Goal: Task Accomplishment & Management: Manage account settings

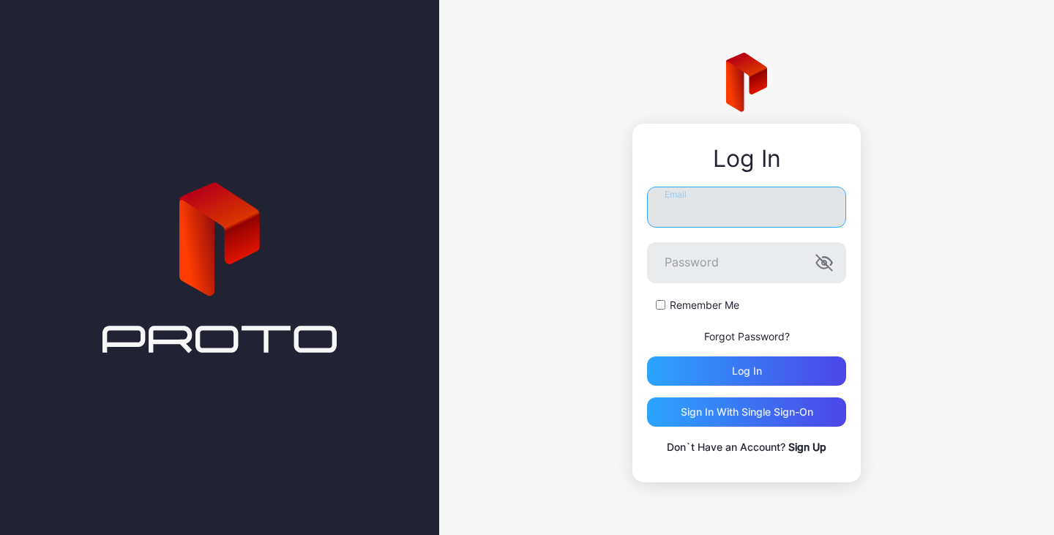
click at [724, 198] on input "Email" at bounding box center [746, 207] width 199 height 41
type input "**********"
click at [647, 356] on button "Log in" at bounding box center [746, 370] width 199 height 29
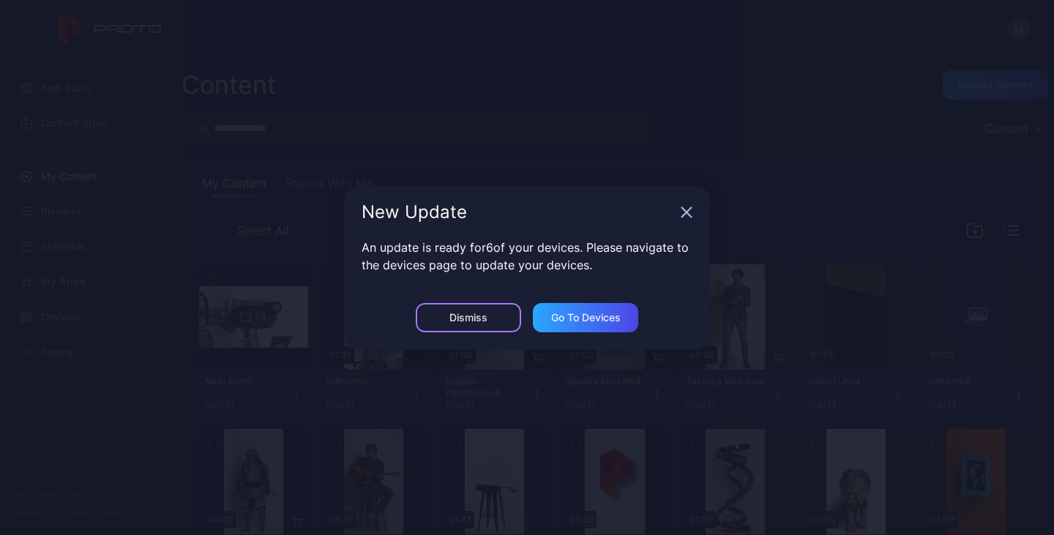
click at [481, 313] on div "Dismiss" at bounding box center [468, 318] width 38 height 12
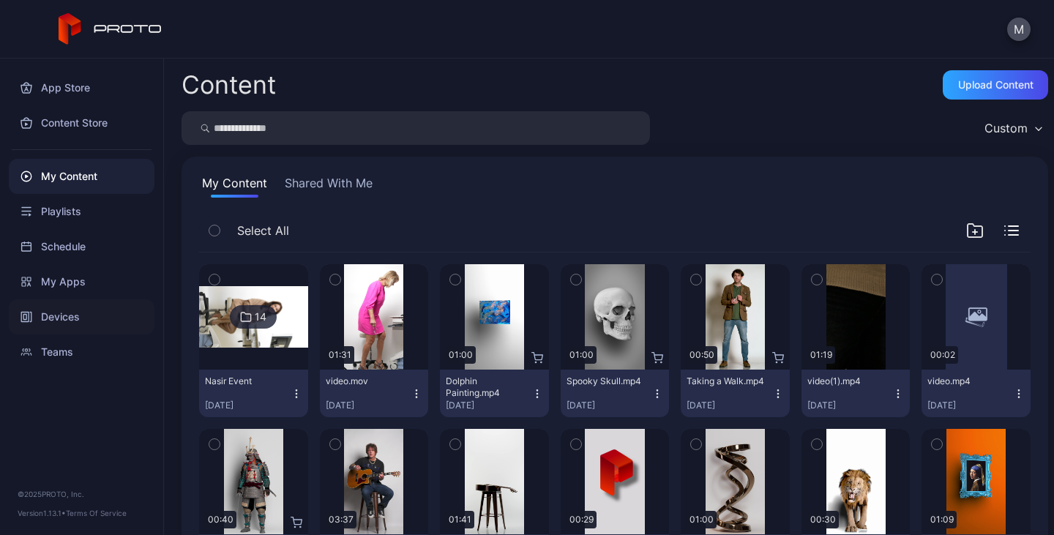
click at [55, 308] on div "Devices" at bounding box center [82, 316] width 146 height 35
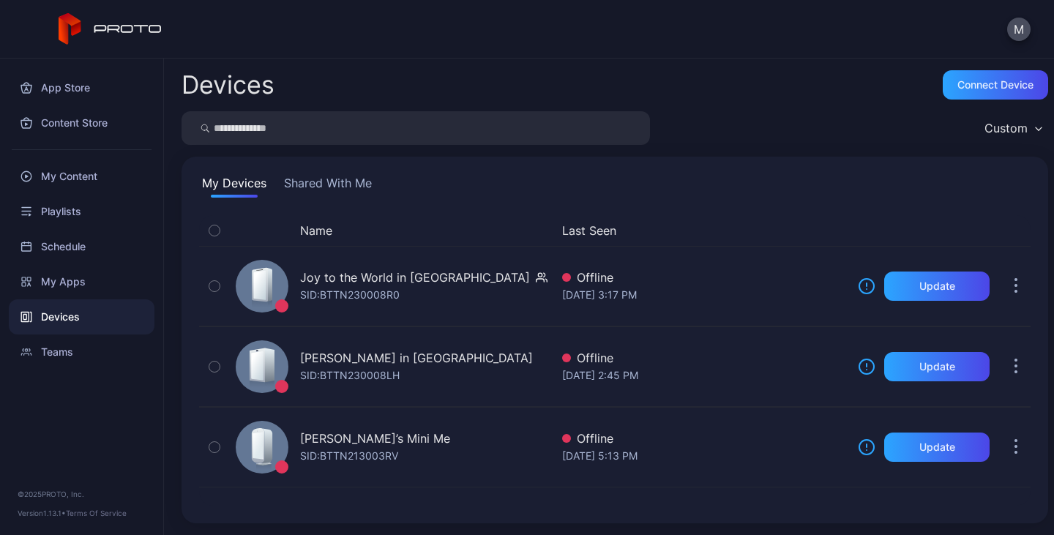
drag, startPoint x: 792, startPoint y: 211, endPoint x: 774, endPoint y: 206, distance: 18.3
click at [792, 211] on div "Name Last Seen Joy to the World in Corinth SID: BTTN230008R0 Offline [DATE] 3:1…" at bounding box center [614, 360] width 855 height 314
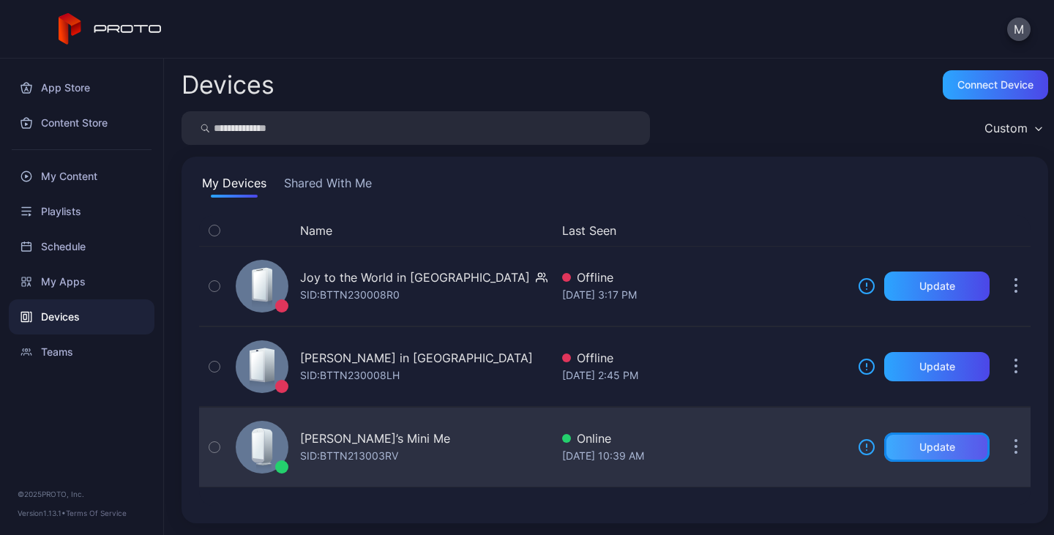
click at [924, 445] on div "Update" at bounding box center [937, 447] width 36 height 12
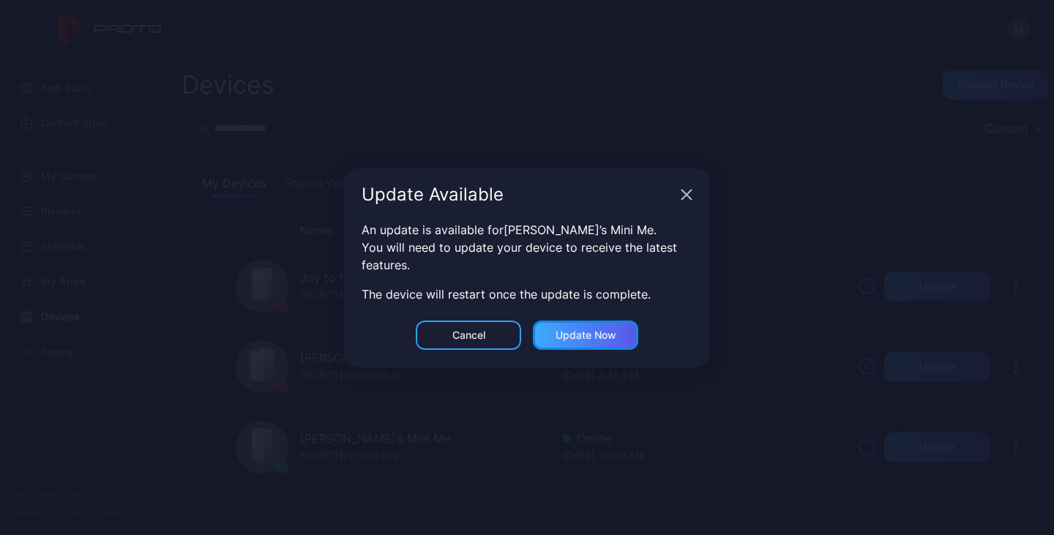
click at [594, 332] on div "Update now" at bounding box center [585, 335] width 61 height 12
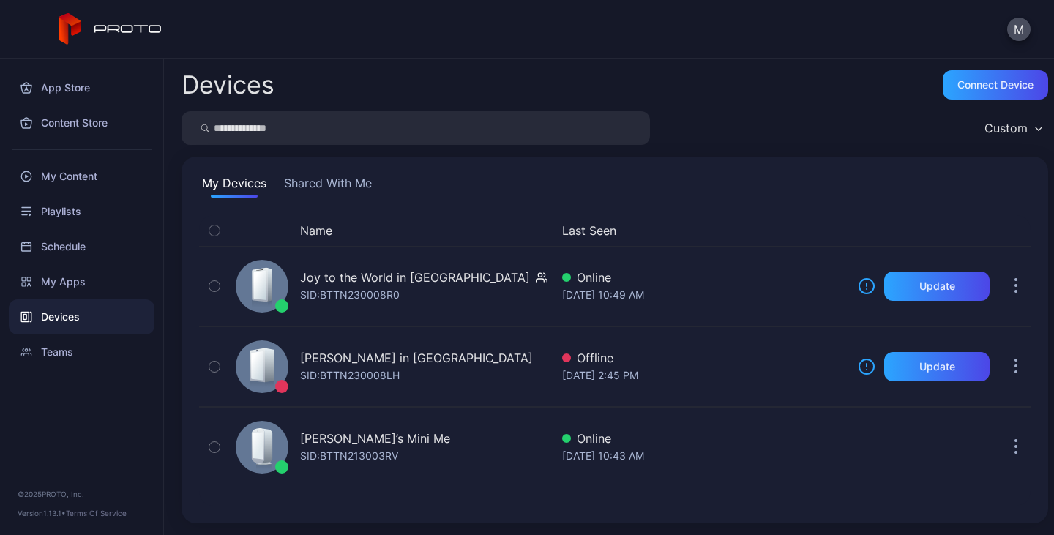
click at [710, 190] on div "My Devices Shared With Me" at bounding box center [614, 185] width 831 height 23
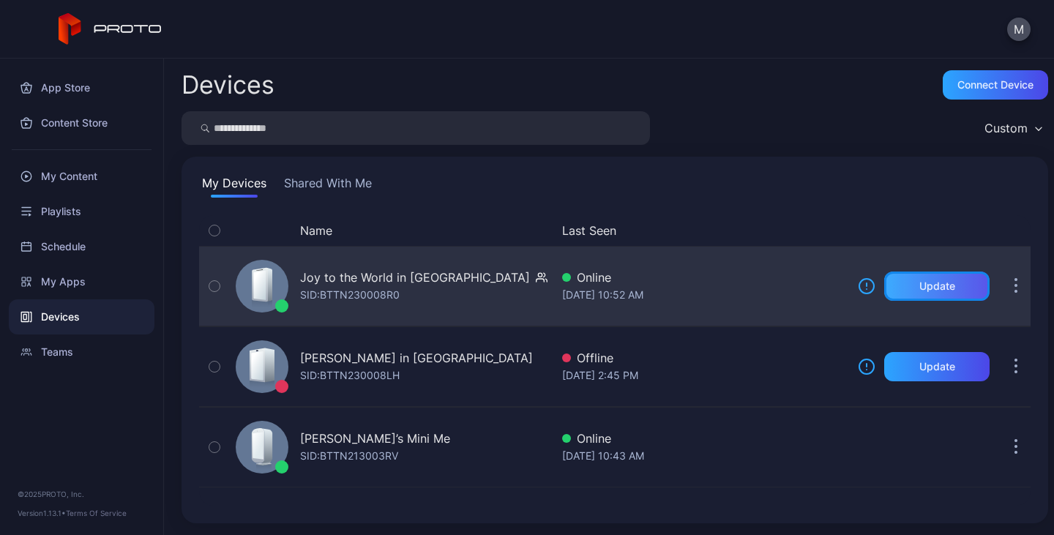
click at [919, 282] on div "Update" at bounding box center [937, 286] width 36 height 12
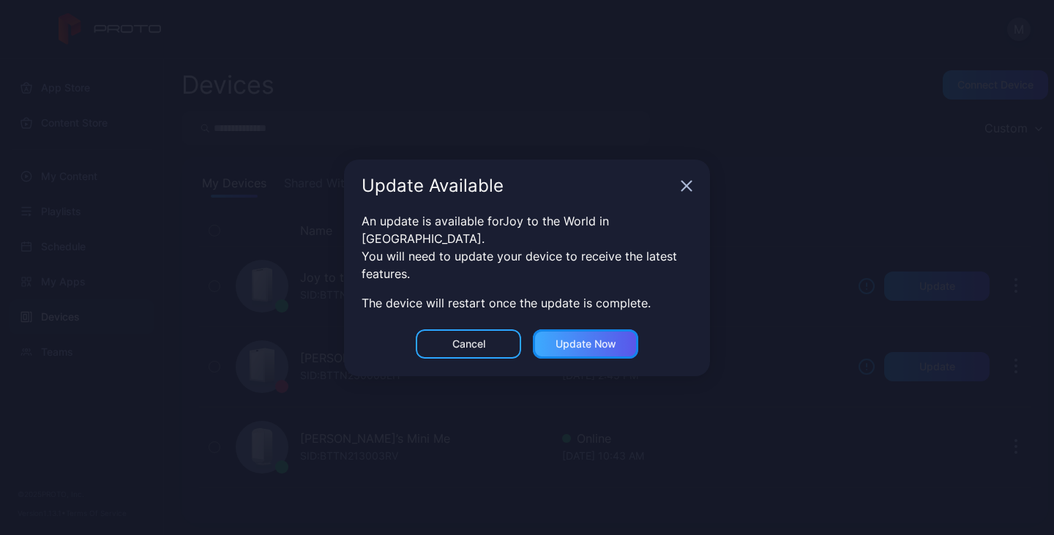
click at [584, 342] on div "Update now" at bounding box center [585, 343] width 105 height 29
